Goal: Task Accomplishment & Management: Manage account settings

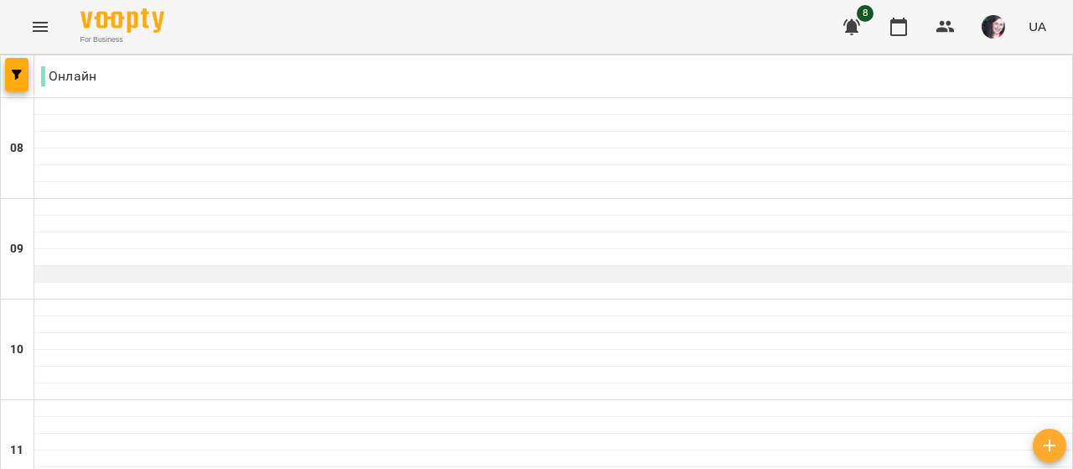
scroll to position [894, 0]
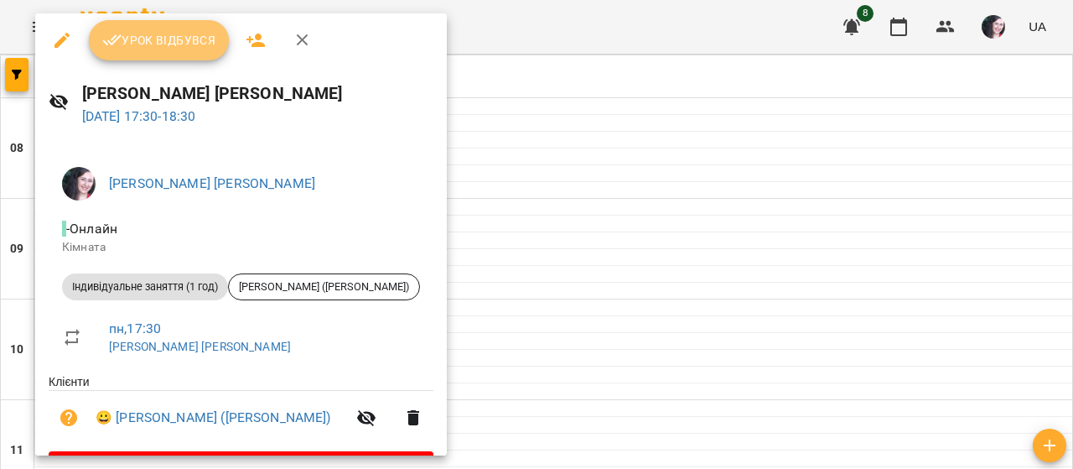
click at [165, 39] on span "Урок відбувся" at bounding box center [159, 40] width 114 height 20
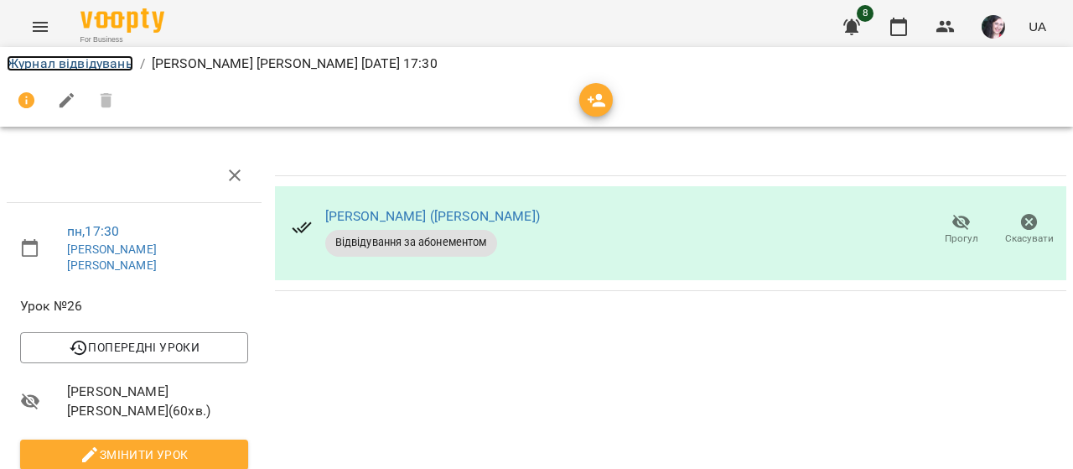
click at [106, 66] on link "Журнал відвідувань" at bounding box center [70, 63] width 127 height 16
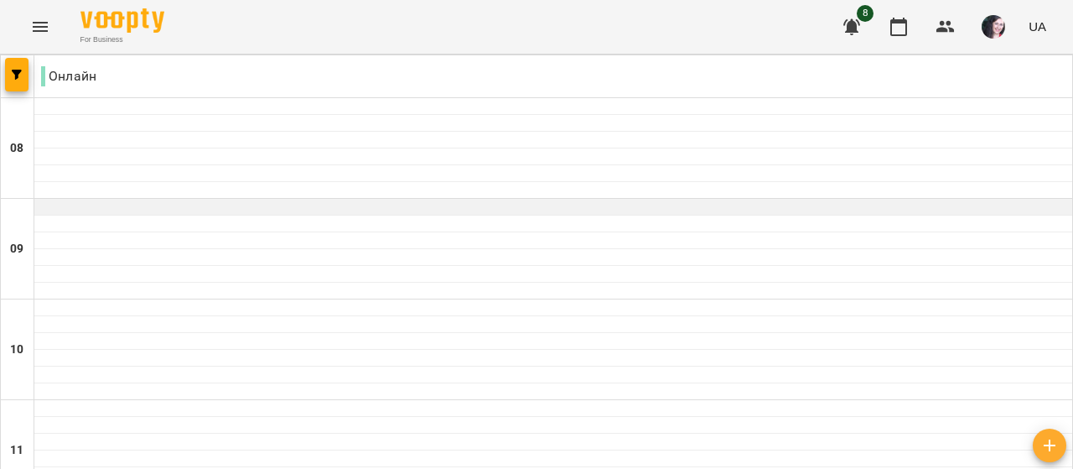
scroll to position [1078, 0]
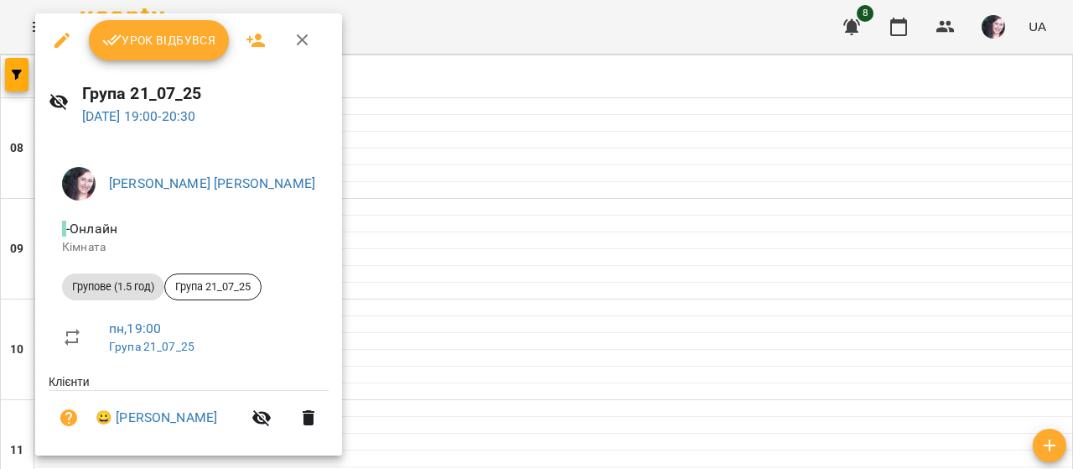
click at [174, 40] on span "Урок відбувся" at bounding box center [159, 40] width 114 height 20
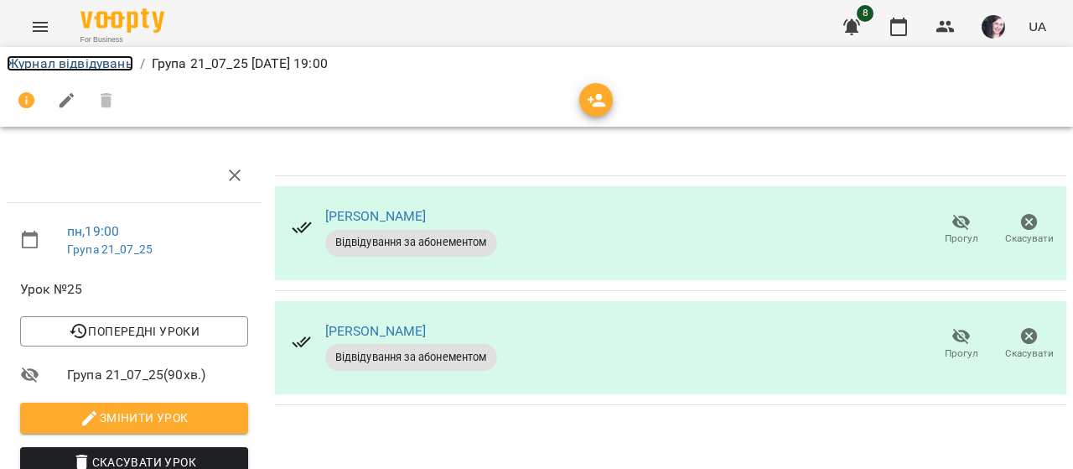
click at [87, 64] on link "Журнал відвідувань" at bounding box center [70, 63] width 127 height 16
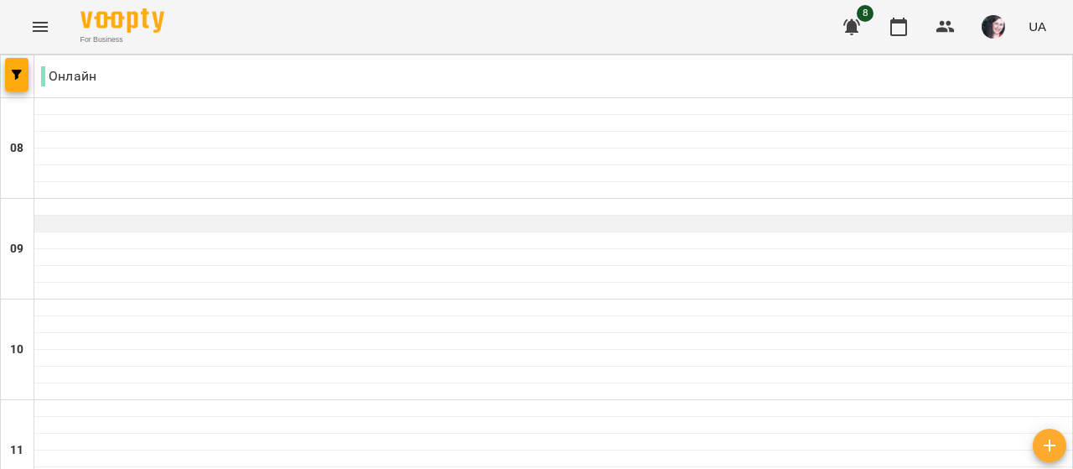
scroll to position [1044, 0]
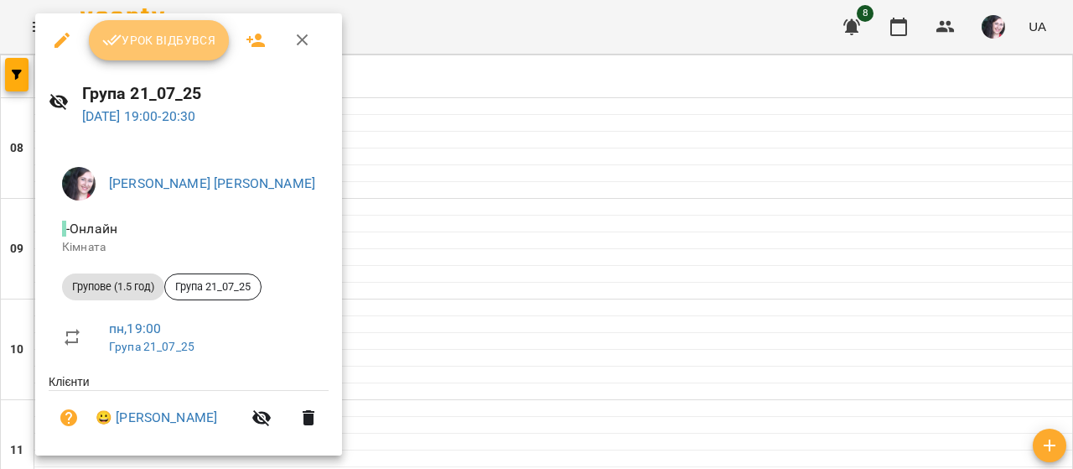
click at [133, 46] on span "Урок відбувся" at bounding box center [159, 40] width 114 height 20
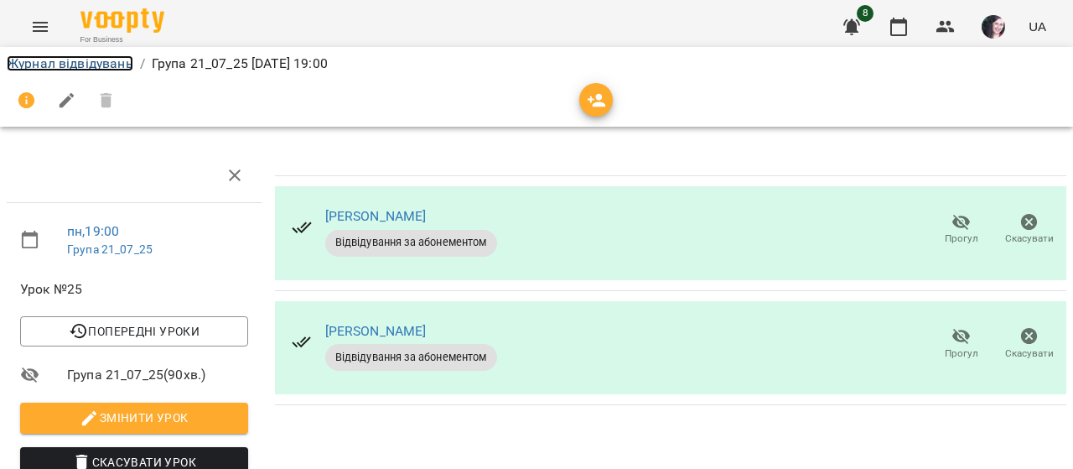
click at [105, 62] on link "Журнал відвідувань" at bounding box center [70, 63] width 127 height 16
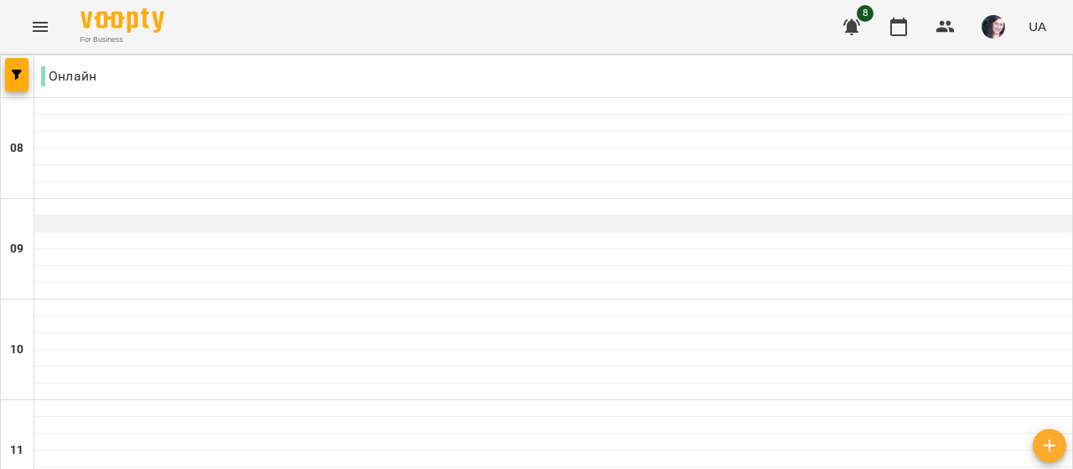
scroll to position [1034, 0]
